Goal: Task Accomplishment & Management: Complete application form

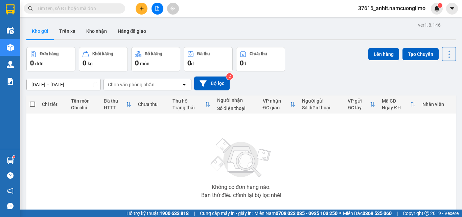
click at [141, 7] on icon "plus" at bounding box center [141, 8] width 5 height 5
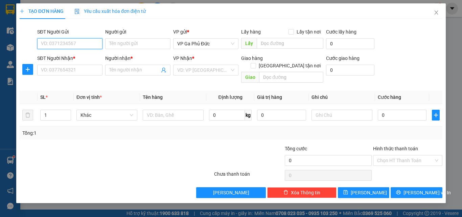
click at [80, 43] on input "SĐT Người Gửi" at bounding box center [69, 43] width 65 height 11
click at [436, 12] on icon "close" at bounding box center [435, 12] width 5 height 5
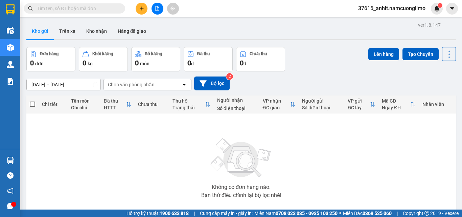
click at [82, 10] on input "text" at bounding box center [77, 8] width 80 height 7
type input "D"
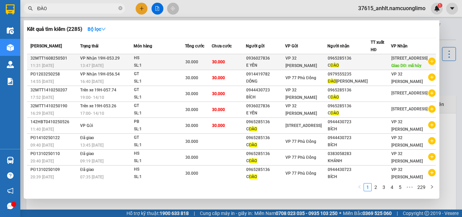
type input "ĐÀO"
click at [355, 61] on div "0965285136" at bounding box center [349, 58] width 43 height 7
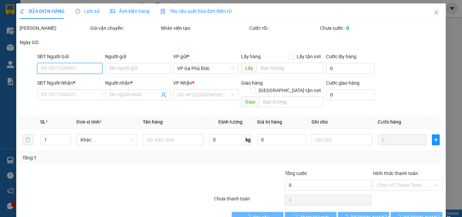
type input "0936027836"
type input "E YẾN"
type input "0965285136"
type input "C ĐÀO"
type input "mã hủy"
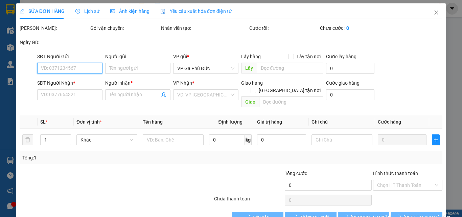
type input "30.000"
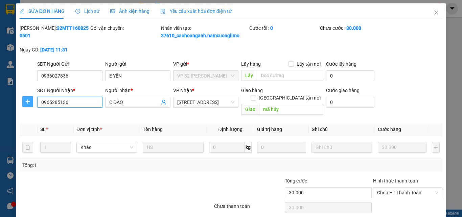
drag, startPoint x: 72, startPoint y: 102, endPoint x: 40, endPoint y: 101, distance: 32.5
click at [30, 104] on div "SĐT Người Nhận * 0965285136 0965285136 Người nhận * C ĐÀO VP Nhận * [GEOGRAPHIC…" at bounding box center [231, 102] width 424 height 31
click at [434, 15] on icon "close" at bounding box center [435, 12] width 5 height 5
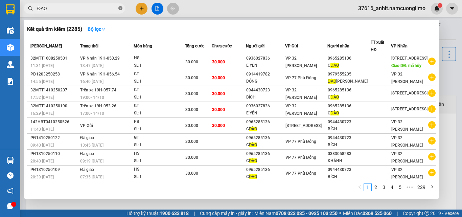
click at [121, 8] on icon "close-circle" at bounding box center [120, 8] width 4 height 4
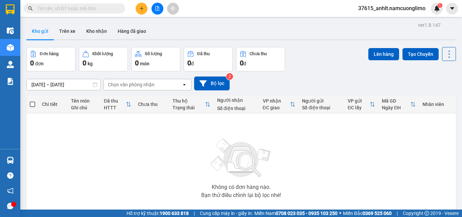
click at [141, 7] on icon "plus" at bounding box center [141, 8] width 5 height 5
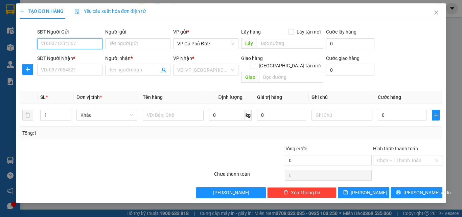
paste input "0965285136"
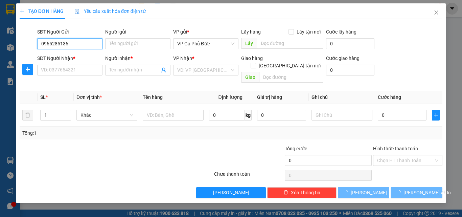
click at [84, 43] on input "0965285136" at bounding box center [69, 43] width 65 height 11
click at [83, 61] on div "0965285136 - C ĐÀO" at bounding box center [69, 57] width 65 height 11
type input "0965285136"
type input "C ĐÀO"
type input "0965285136"
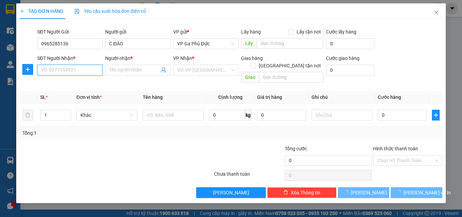
click at [87, 69] on input "SĐT Người Nhận *" at bounding box center [69, 70] width 65 height 11
click at [73, 85] on div "0364879904 - DỰ" at bounding box center [69, 83] width 57 height 7
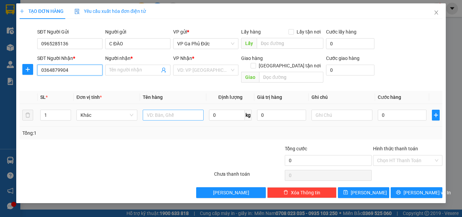
type input "0364879904"
click at [168, 110] on input "text" at bounding box center [173, 115] width 61 height 11
type input "H"
type input "DỰ"
type input "HS"
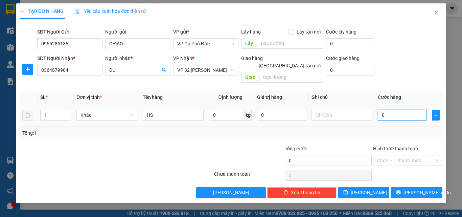
click at [388, 110] on input "0" at bounding box center [402, 115] width 49 height 11
type input "3"
type input "30"
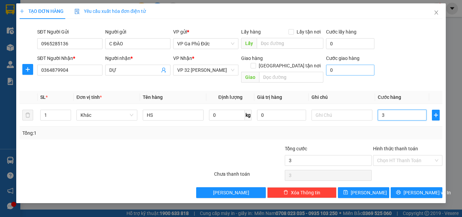
type input "30"
type input "300"
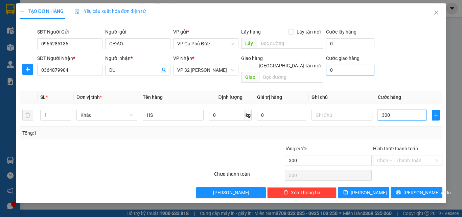
type input "3.000"
type input "30.000"
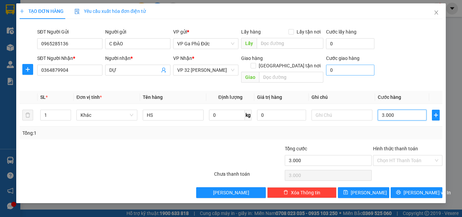
type input "30.000"
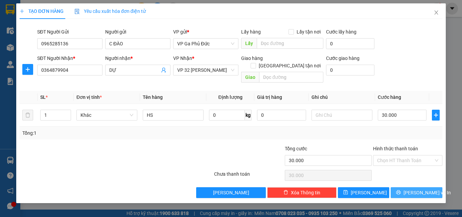
click at [425, 189] on span "[PERSON_NAME] và In" at bounding box center [426, 192] width 47 height 7
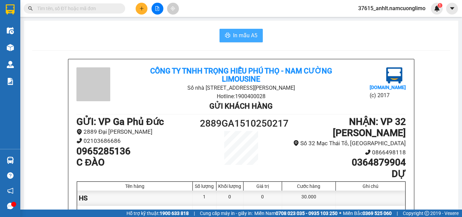
click at [249, 34] on span "In mẫu A5" at bounding box center [245, 35] width 24 height 8
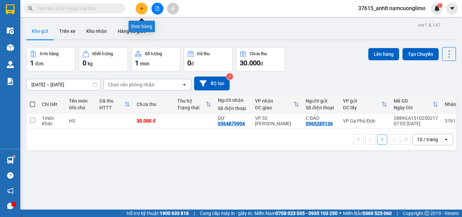
click at [141, 9] on icon "plus" at bounding box center [141, 8] width 5 height 5
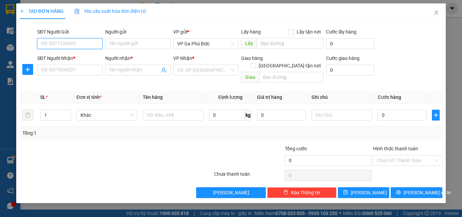
click at [92, 45] on input "SĐT Người Gửi" at bounding box center [69, 43] width 65 height 11
type input "0357691631"
click at [82, 61] on div "0357691631 - THÚY" at bounding box center [69, 56] width 57 height 7
type input "THÚY"
type input "0357691631"
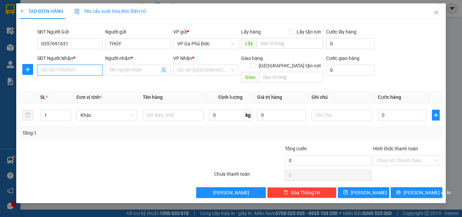
click at [80, 71] on input "SĐT Người Nhận *" at bounding box center [69, 70] width 65 height 11
click at [83, 84] on div "0387158167 - HÙNG" at bounding box center [69, 83] width 57 height 7
type input "0387158167"
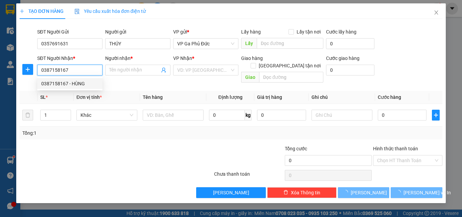
type input "HÙNG"
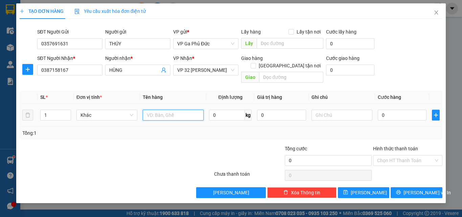
click at [166, 110] on input "text" at bounding box center [173, 115] width 61 height 11
type input "HS"
click at [396, 111] on input "0" at bounding box center [402, 115] width 49 height 11
type input "3"
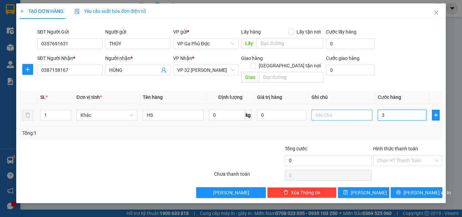
type input "3"
type input "30"
type input "300"
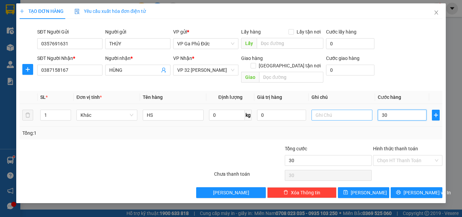
type input "300"
type input "3.000"
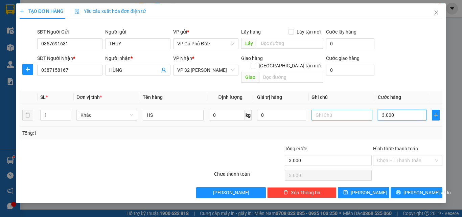
type input "30.000"
click at [421, 155] on input "Hình thức thanh toán" at bounding box center [405, 160] width 56 height 10
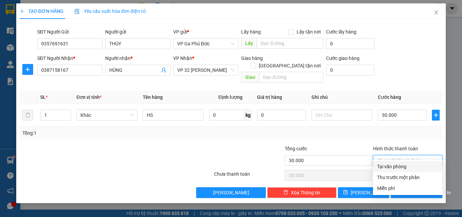
click at [390, 164] on div "Tại văn phòng" at bounding box center [407, 166] width 61 height 7
type input "0"
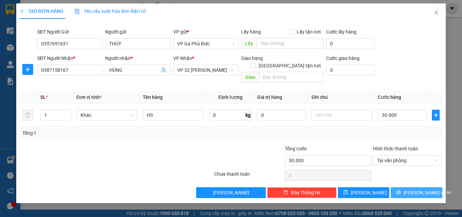
click at [429, 189] on span "[PERSON_NAME] và In" at bounding box center [426, 192] width 47 height 7
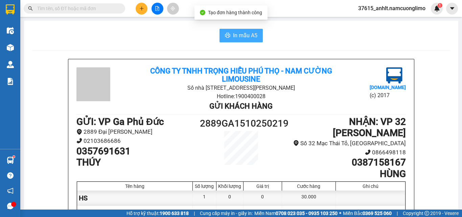
click at [243, 32] on span "In mẫu A5" at bounding box center [245, 35] width 24 height 8
